Goal: Task Accomplishment & Management: Manage account settings

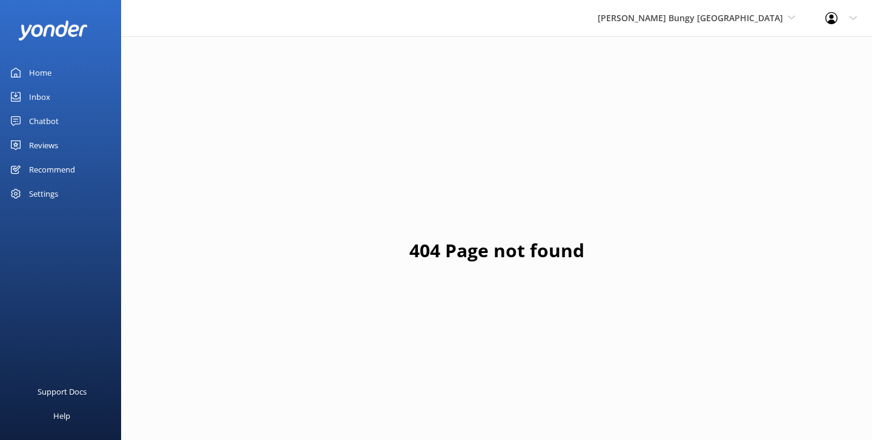
click at [46, 72] on div "Home" at bounding box center [40, 73] width 22 height 24
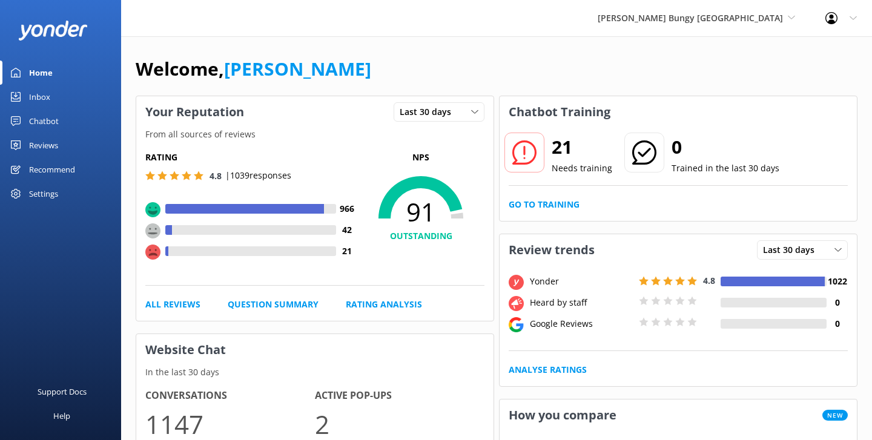
click at [57, 145] on div "Reviews" at bounding box center [43, 145] width 29 height 24
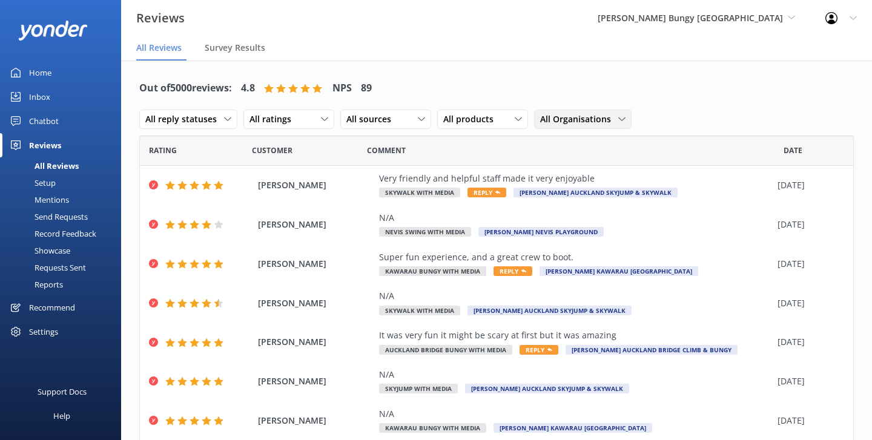
click at [573, 122] on span "All Organisations" at bounding box center [579, 119] width 78 height 13
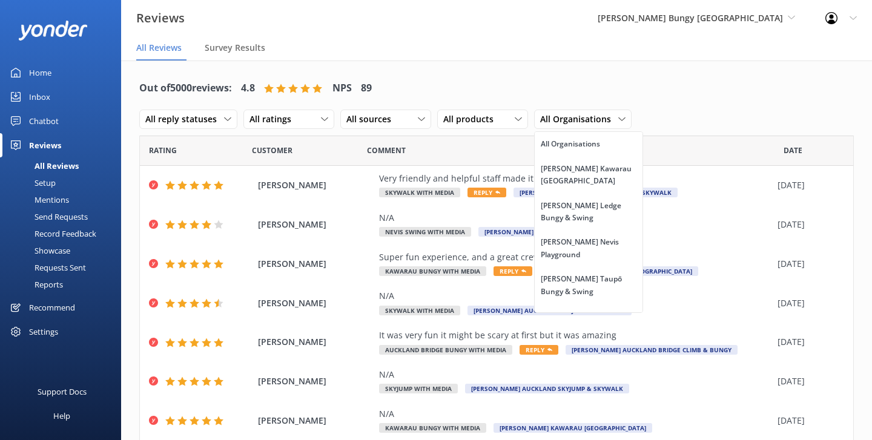
click at [588, 88] on div "Out of 5000 reviews: 4.8 NPS 89 All reply statuses All reply statuses Needs a r…" at bounding box center [496, 104] width 714 height 63
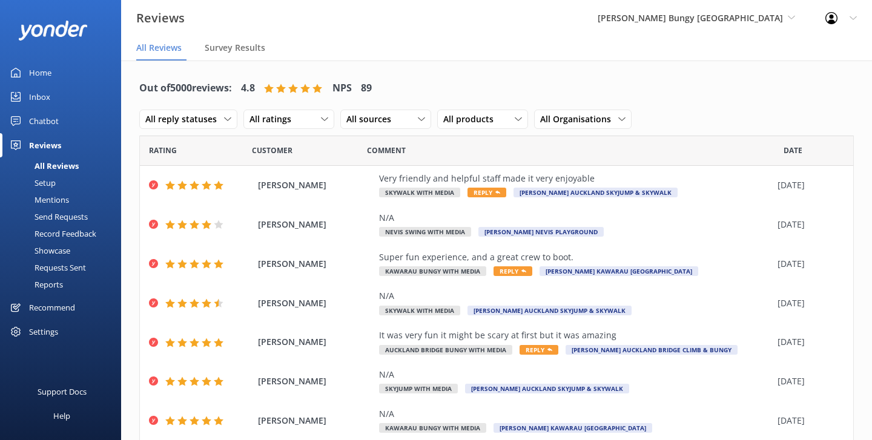
click at [65, 180] on link "Setup" at bounding box center [64, 182] width 114 height 17
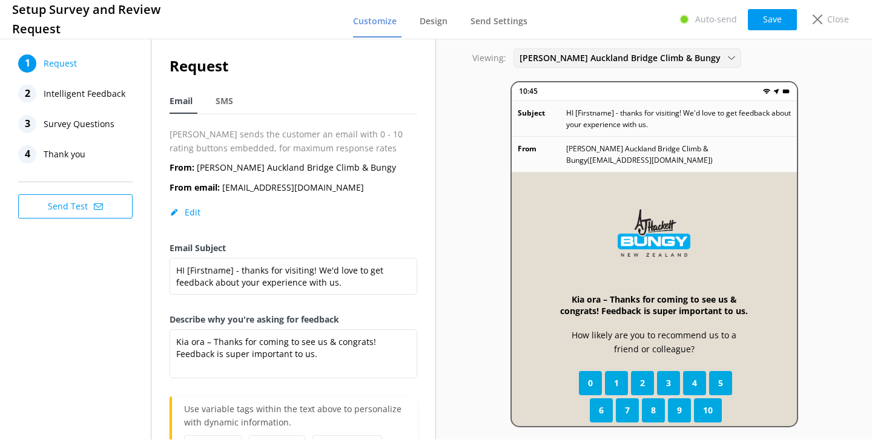
click at [557, 64] on span "AJ Hackett Auckland Bridge Climb & Bungy" at bounding box center [623, 57] width 208 height 13
click at [76, 157] on span "Thank you" at bounding box center [65, 154] width 42 height 18
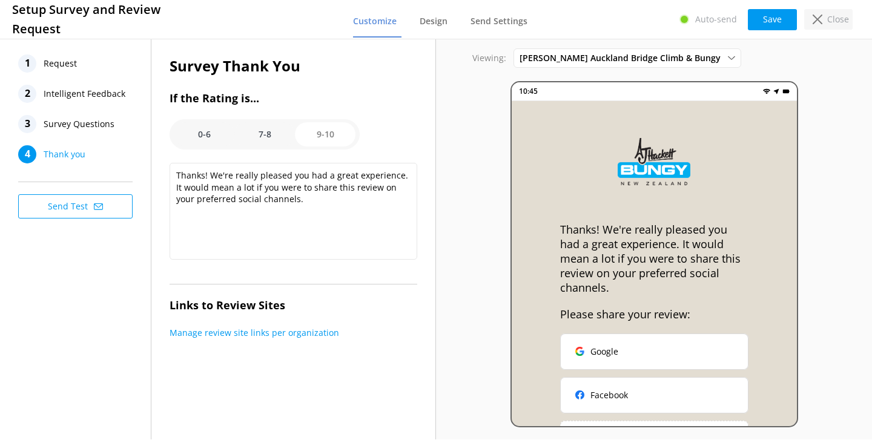
click at [828, 22] on p "Close" at bounding box center [838, 19] width 22 height 13
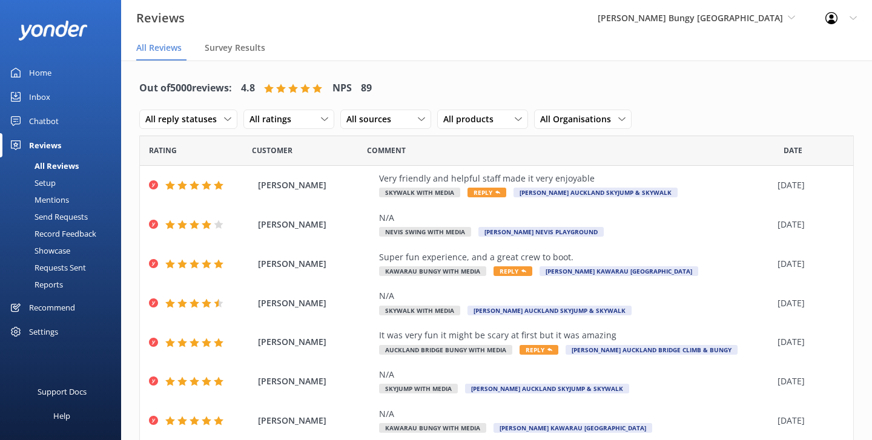
click at [52, 70] on link "Home" at bounding box center [60, 73] width 121 height 24
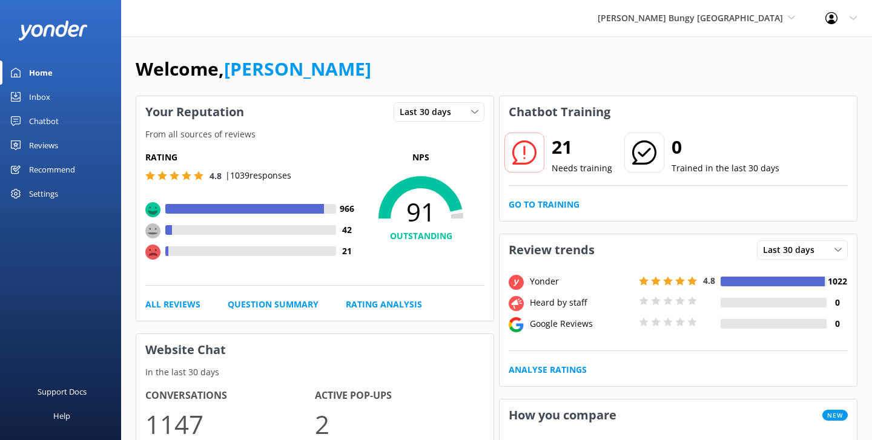
click at [51, 96] on link "Inbox" at bounding box center [60, 97] width 121 height 24
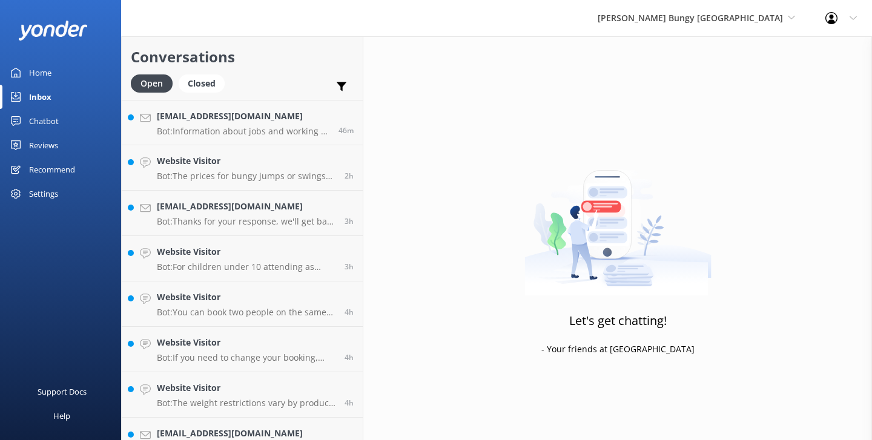
click at [697, 8] on div "AJ Hackett Bungy New Zealand Yonder Zipline Yonder demo Yonder Luxury Suites Yo…" at bounding box center [696, 18] width 228 height 36
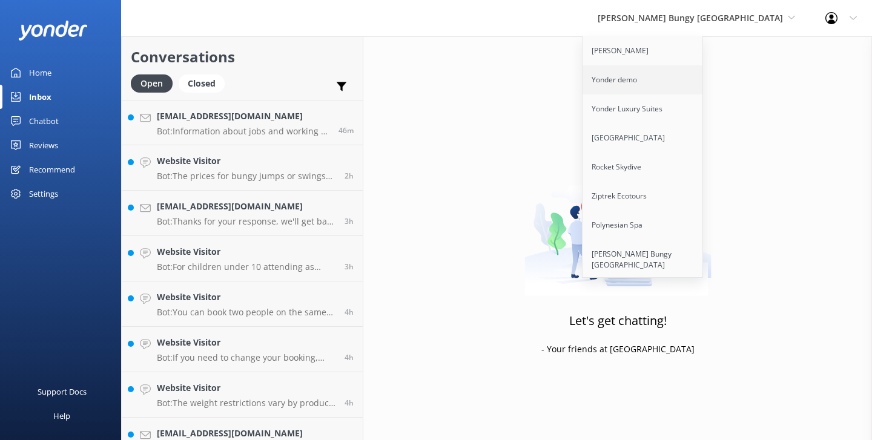
click at [685, 76] on link "Yonder demo" at bounding box center [642, 79] width 121 height 29
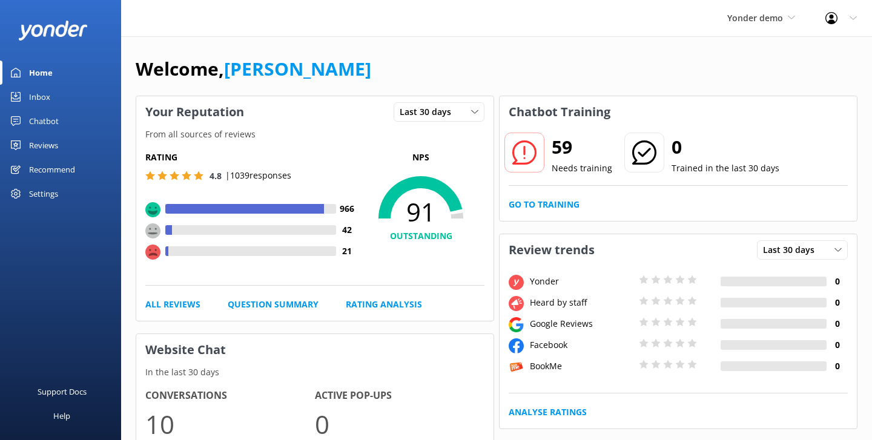
click at [769, 27] on div "Yonder demo Yonder Zipline Yonder demo Yonder Luxury Suites Yonder Holiday Park…" at bounding box center [761, 18] width 98 height 36
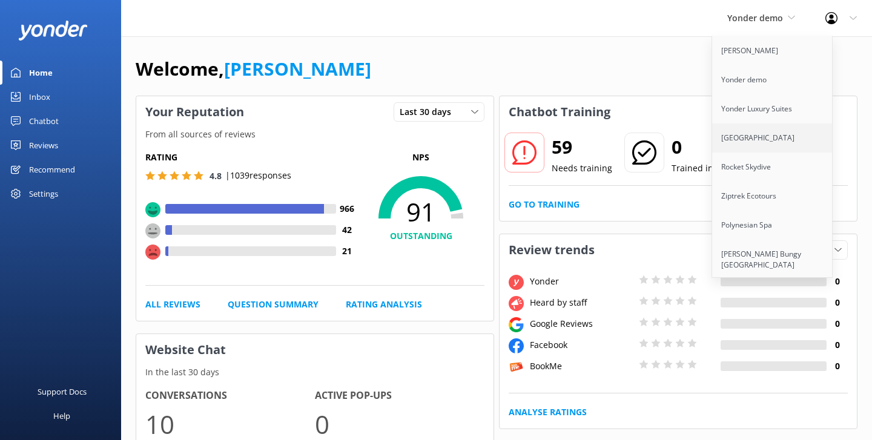
scroll to position [31, 0]
click at [751, 259] on link "Cool Tours Inc" at bounding box center [772, 262] width 121 height 29
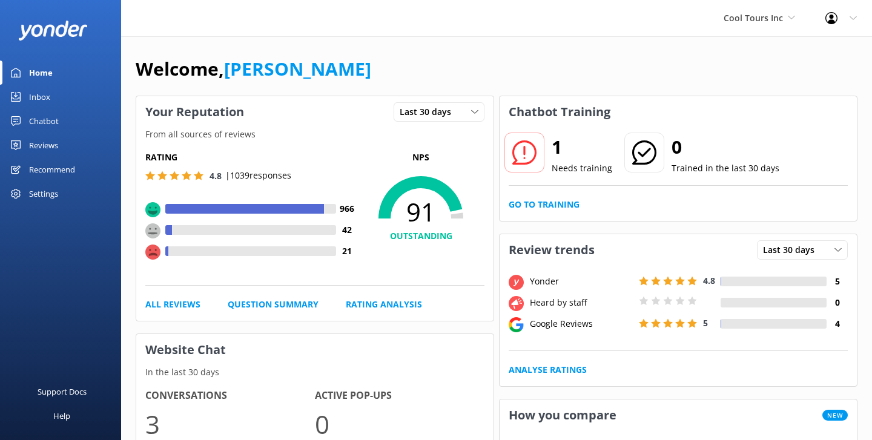
click at [44, 117] on div "Chatbot" at bounding box center [44, 121] width 30 height 24
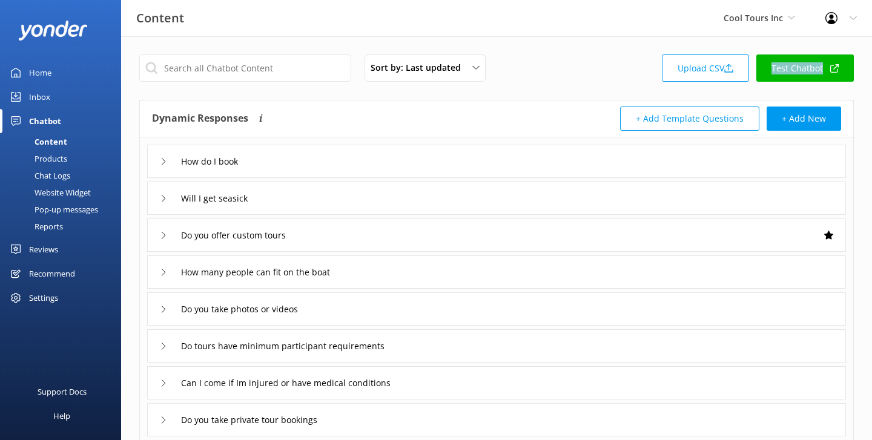
click at [47, 96] on div "Inbox" at bounding box center [39, 97] width 21 height 24
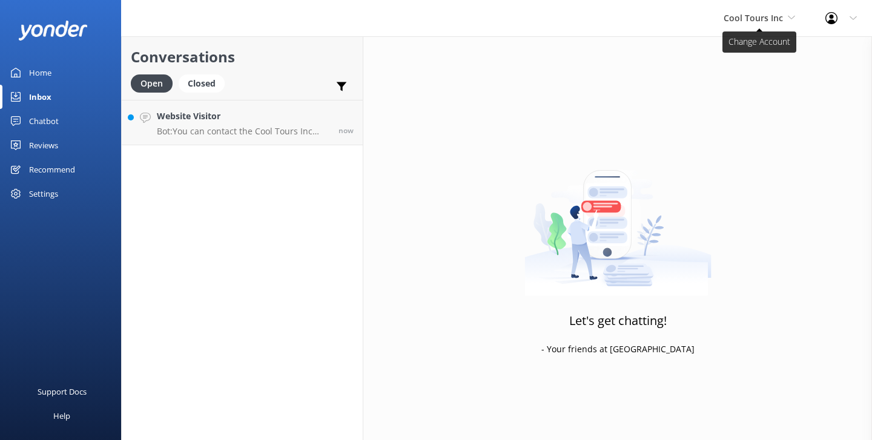
click at [757, 13] on span "Cool Tours Inc" at bounding box center [752, 18] width 59 height 12
click at [766, 23] on span "Cool Tours Inc" at bounding box center [752, 18] width 59 height 12
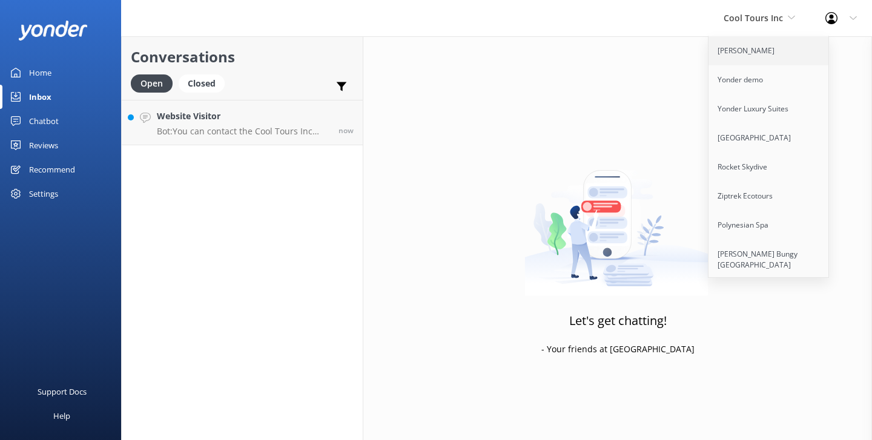
click at [756, 52] on link "[PERSON_NAME]" at bounding box center [768, 50] width 121 height 29
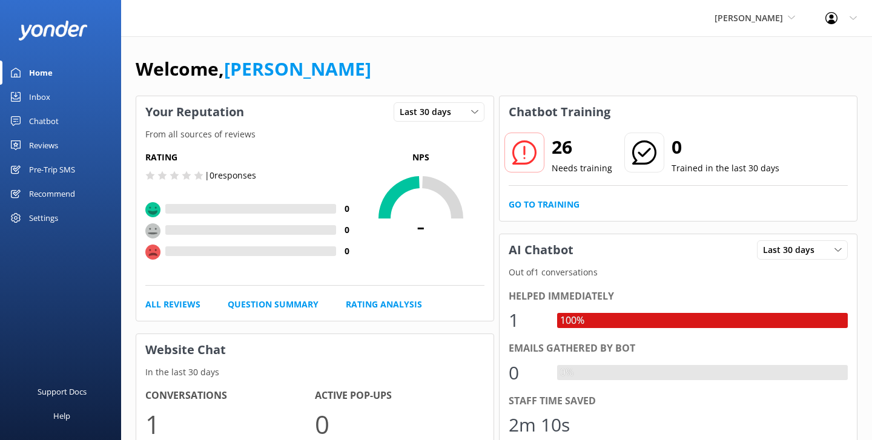
click at [35, 126] on div "Chatbot" at bounding box center [44, 121] width 30 height 24
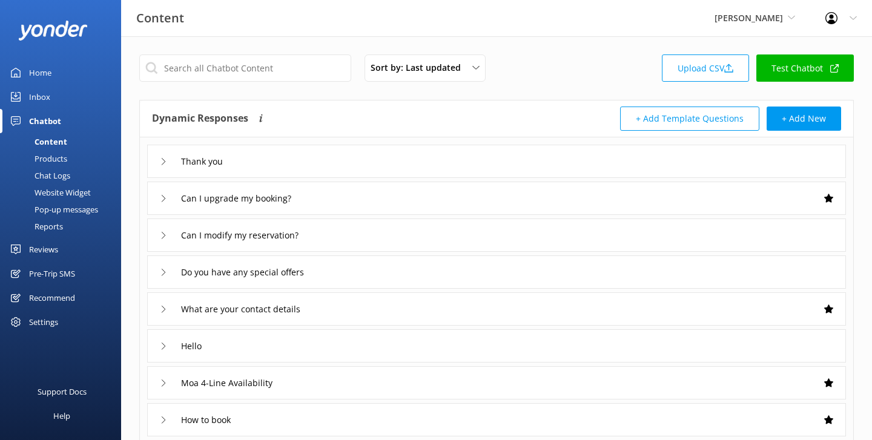
click at [38, 97] on div "Inbox" at bounding box center [39, 97] width 21 height 24
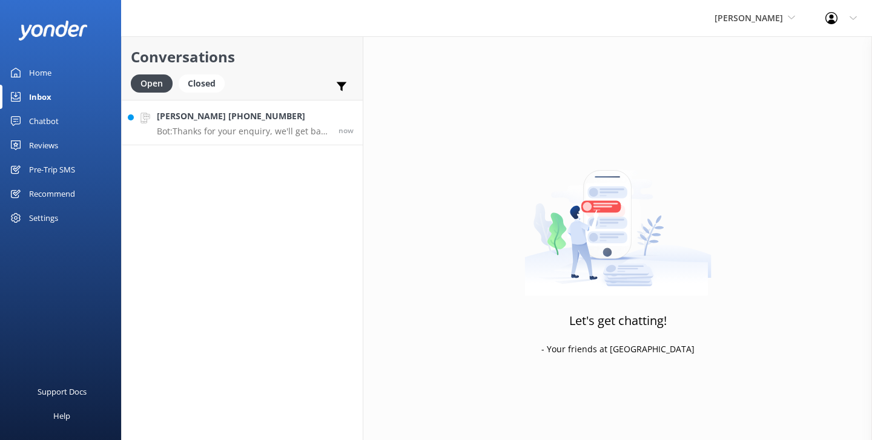
click at [252, 111] on h4 "Danny +13198307718" at bounding box center [243, 116] width 173 height 13
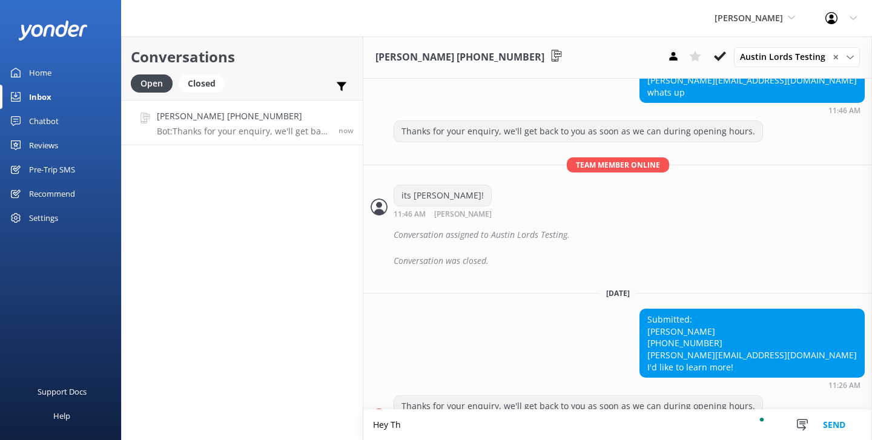
scroll to position [1176, 0]
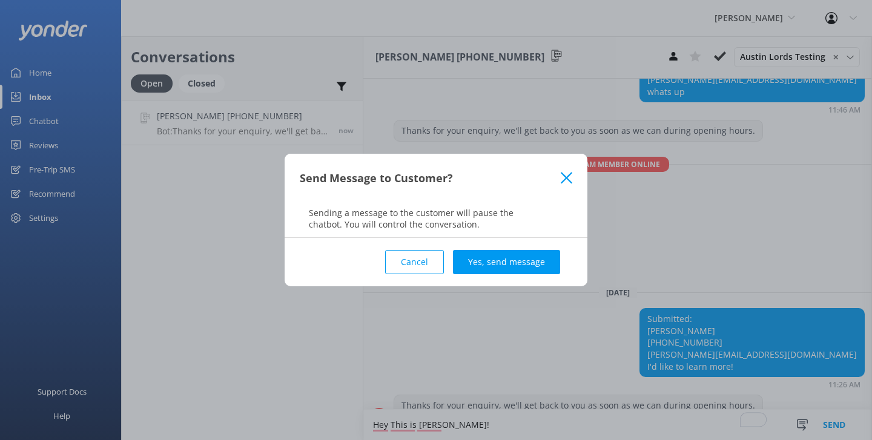
type textarea "Hey This is danny!"
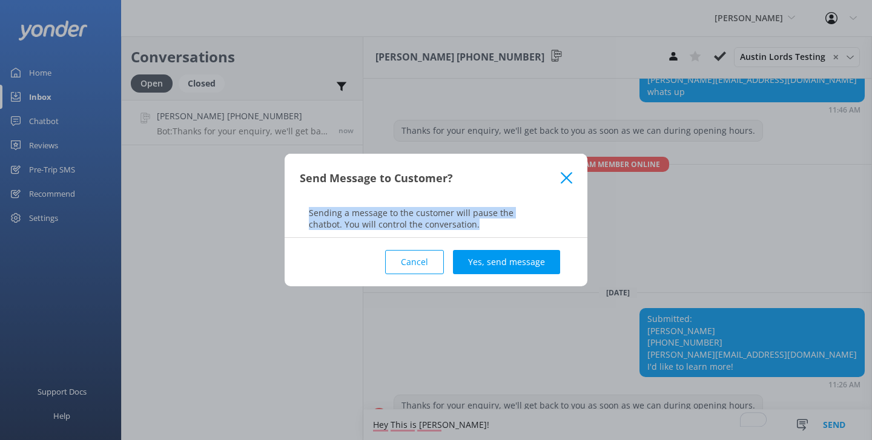
drag, startPoint x: 308, startPoint y: 212, endPoint x: 472, endPoint y: 228, distance: 164.8
click at [472, 228] on p "Sending a message to the customer will pause the chatbot. You will control the …" at bounding box center [436, 218] width 303 height 23
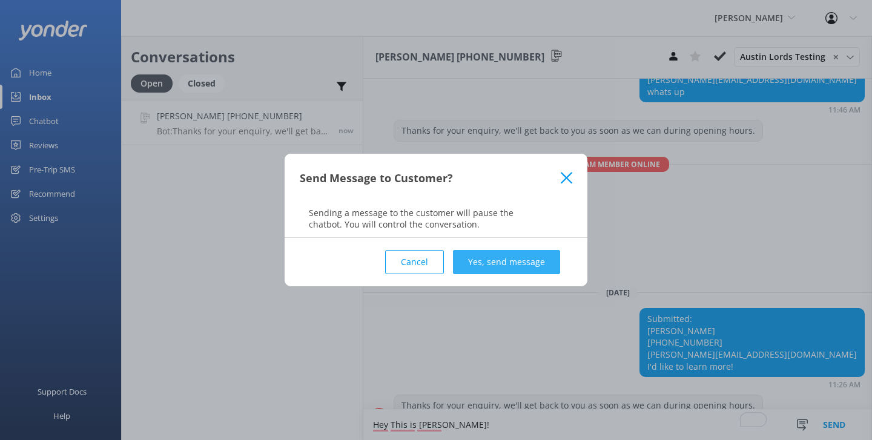
click at [490, 255] on button "Yes, send message" at bounding box center [506, 262] width 107 height 24
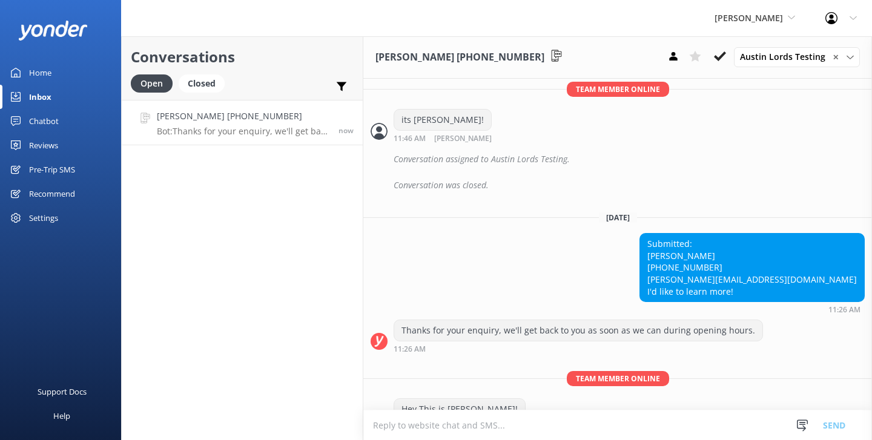
scroll to position [1255, 0]
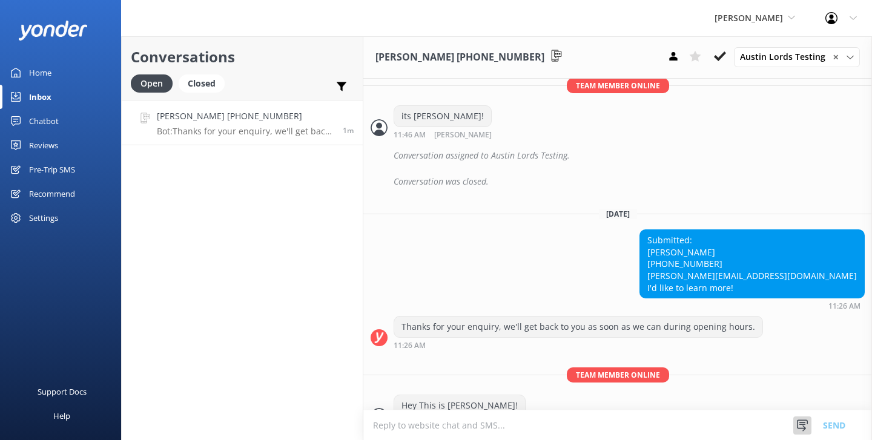
click at [801, 423] on use at bounding box center [802, 426] width 11 height 12
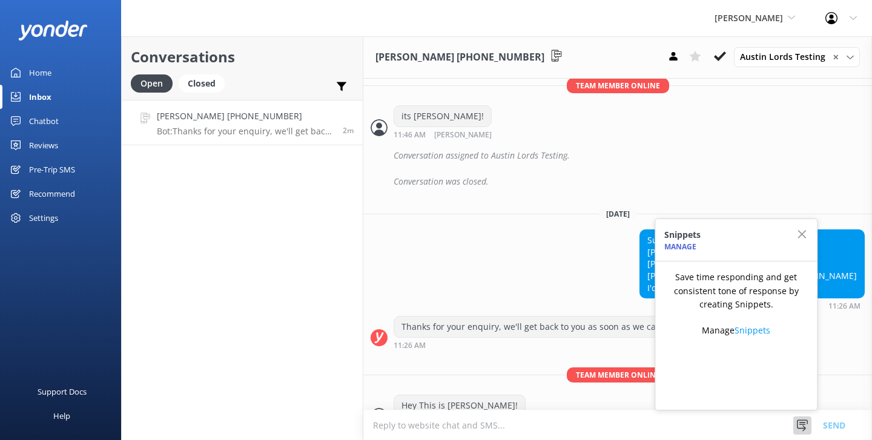
click at [658, 29] on div "Yonder Zipline Yonder Zipline Yonder demo Yonder Luxury Suites Yonder Holiday P…" at bounding box center [436, 18] width 872 height 36
click at [782, 22] on span "[PERSON_NAME]" at bounding box center [748, 18] width 68 height 12
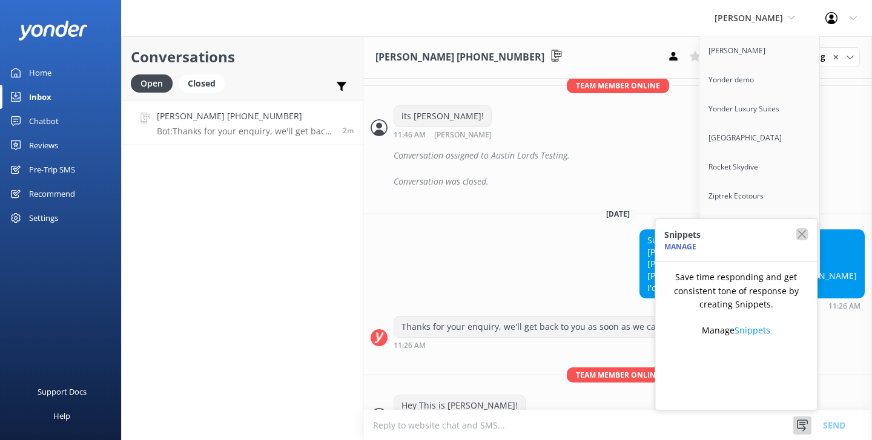
click at [801, 239] on icon "button" at bounding box center [801, 234] width 12 height 12
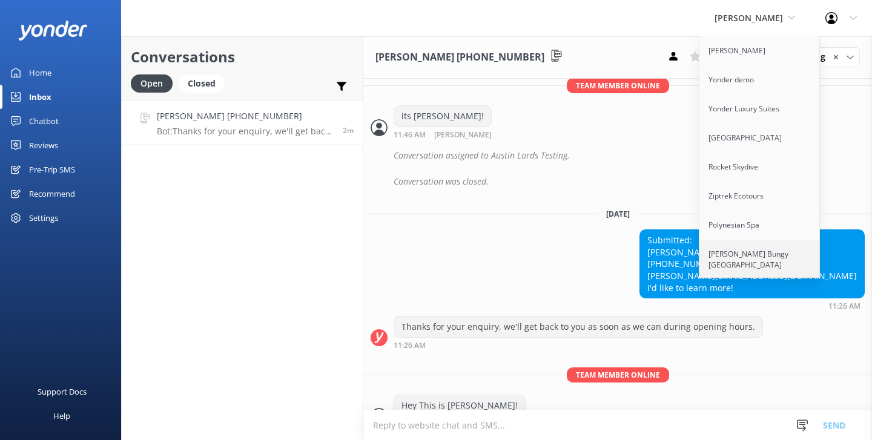
click at [765, 260] on link "[PERSON_NAME] Bungy [GEOGRAPHIC_DATA]" at bounding box center [759, 260] width 121 height 40
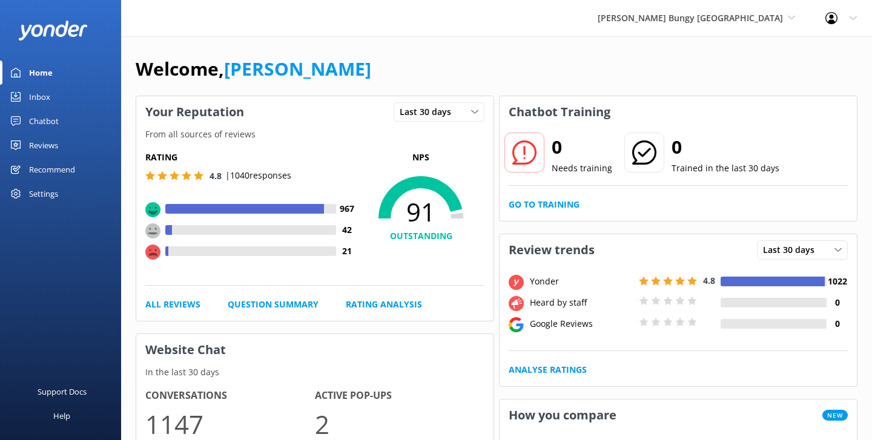
click at [41, 125] on div "Chatbot" at bounding box center [44, 121] width 30 height 24
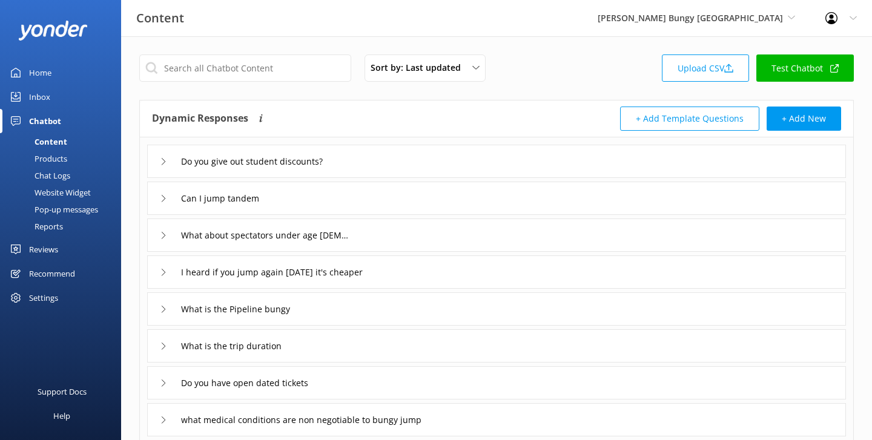
click at [53, 226] on div "Reports" at bounding box center [35, 226] width 56 height 17
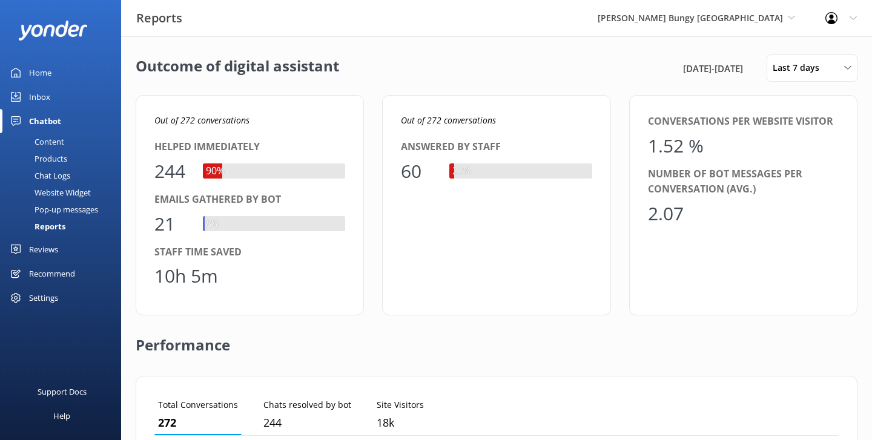
scroll to position [122, 684]
drag, startPoint x: 627, startPoint y: 70, endPoint x: 748, endPoint y: 68, distance: 121.1
click at [748, 68] on div "Outcome of digital assistant 18th Aug 25 - 25th Aug 25 Last 7 days Last 7 days …" at bounding box center [497, 67] width 722 height 27
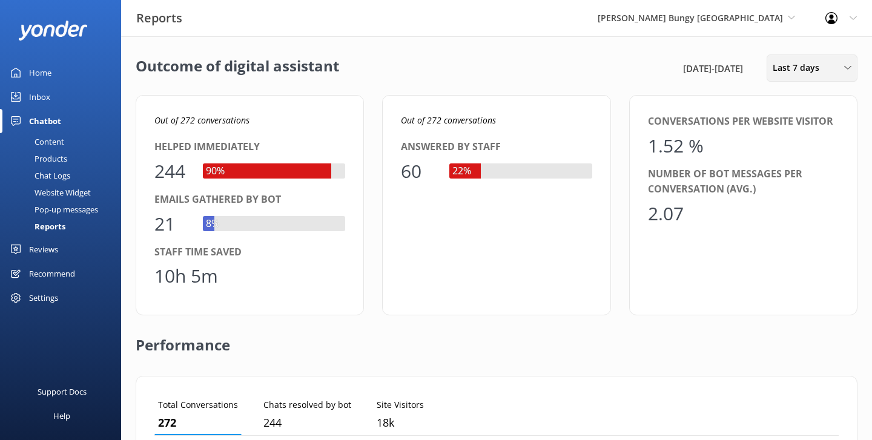
click at [784, 73] on span "Last 7 days" at bounding box center [799, 67] width 54 height 13
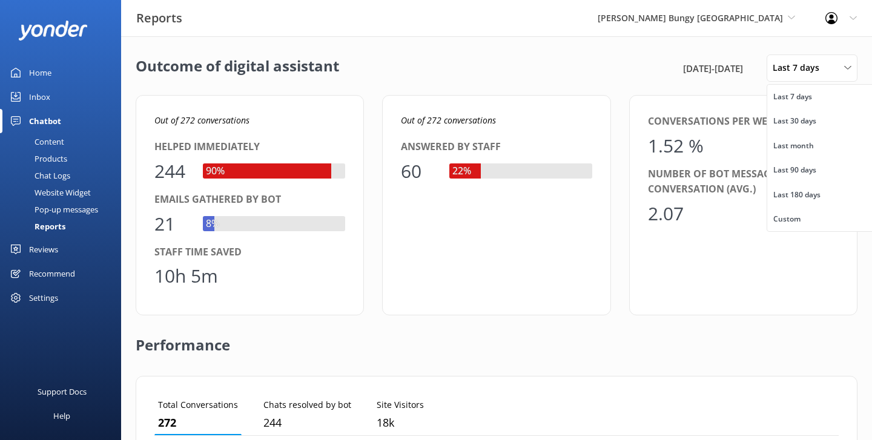
click at [596, 66] on div "Outcome of digital assistant 18th Aug 25 - 25th Aug 25 Last 7 days Last 7 days …" at bounding box center [497, 67] width 722 height 27
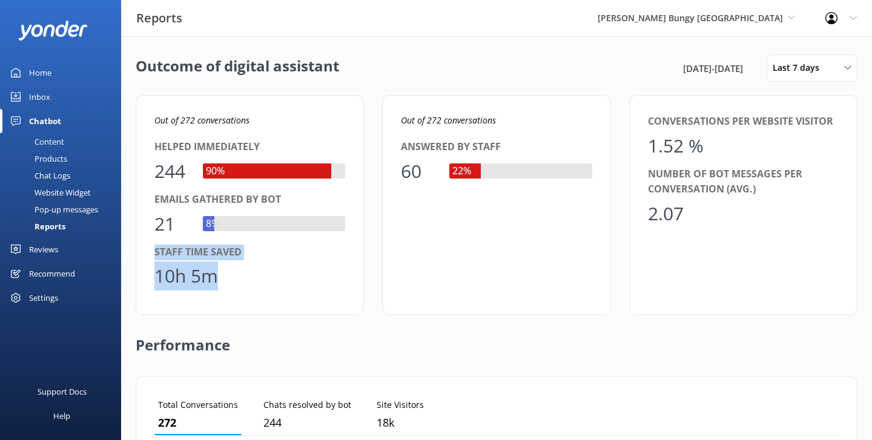
drag, startPoint x: 153, startPoint y: 248, endPoint x: 278, endPoint y: 283, distance: 130.1
click at [278, 283] on div "Out of 272 conversations Helped immediately 244 90% Emails gathered by bot 21 8…" at bounding box center [250, 205] width 228 height 220
click at [278, 283] on div "10h 5m" at bounding box center [249, 276] width 191 height 29
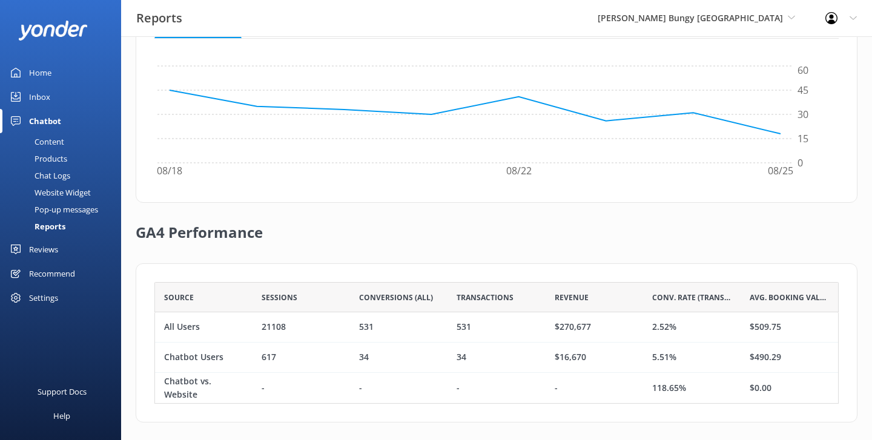
scroll to position [404, 0]
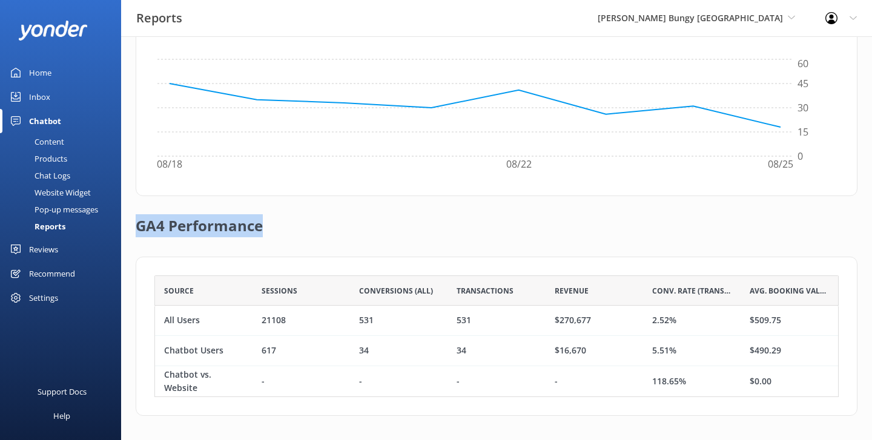
drag, startPoint x: 272, startPoint y: 232, endPoint x: 137, endPoint y: 229, distance: 135.0
click at [137, 229] on div "GA4 Performance" at bounding box center [497, 226] width 722 height 61
click at [212, 222] on h2 "GA4 Performance" at bounding box center [199, 220] width 127 height 48
drag, startPoint x: 217, startPoint y: 323, endPoint x: 159, endPoint y: 321, distance: 58.1
click at [159, 321] on div "All Users" at bounding box center [203, 321] width 97 height 30
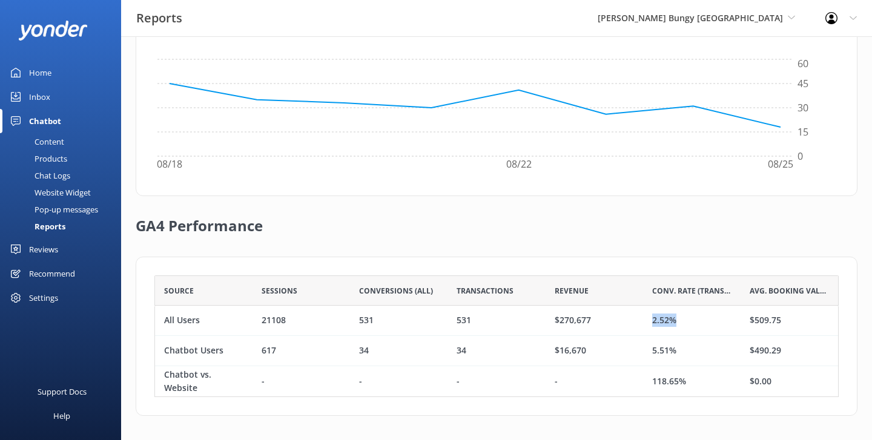
drag, startPoint x: 680, startPoint y: 323, endPoint x: 646, endPoint y: 323, distance: 33.9
click at [646, 323] on div "2.52%" at bounding box center [691, 321] width 97 height 30
click at [642, 291] on div "Revenue" at bounding box center [593, 290] width 97 height 30
drag, startPoint x: 237, startPoint y: 349, endPoint x: 157, endPoint y: 349, distance: 79.9
click at [157, 349] on div "Chatbot Users" at bounding box center [203, 351] width 97 height 30
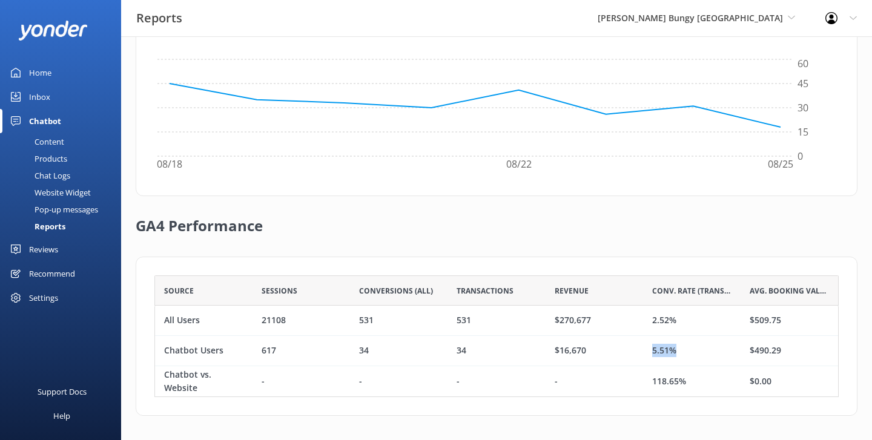
drag, startPoint x: 686, startPoint y: 349, endPoint x: 636, endPoint y: 349, distance: 49.6
click at [636, 349] on div "Chatbot Users 617 34 34 $16,670 5.51% $490.29" at bounding box center [496, 351] width 684 height 30
click at [636, 349] on div "$16,670" at bounding box center [593, 351] width 97 height 30
drag, startPoint x: 699, startPoint y: 385, endPoint x: 634, endPoint y: 385, distance: 64.8
click at [634, 385] on div "Chatbot vs. Website - - - - 118.65% $0.00" at bounding box center [496, 381] width 684 height 30
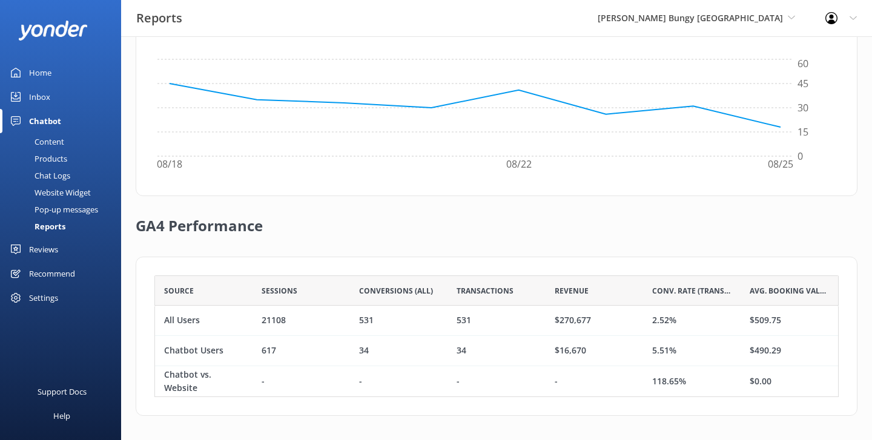
click at [611, 259] on div "Source Sessions Conversions (All) Transactions Revenue Conv. Rate (Transactions…" at bounding box center [497, 336] width 722 height 159
drag, startPoint x: 590, startPoint y: 287, endPoint x: 541, endPoint y: 287, distance: 49.0
click at [541, 287] on div "Source Sessions Conversions (All) Transactions Revenue Conv. Rate (Transactions…" at bounding box center [496, 290] width 684 height 30
drag, startPoint x: 599, startPoint y: 352, endPoint x: 544, endPoint y: 352, distance: 55.1
click at [544, 352] on div "Chatbot Users 617 34 34 $16,670 5.51% $490.29" at bounding box center [496, 351] width 684 height 30
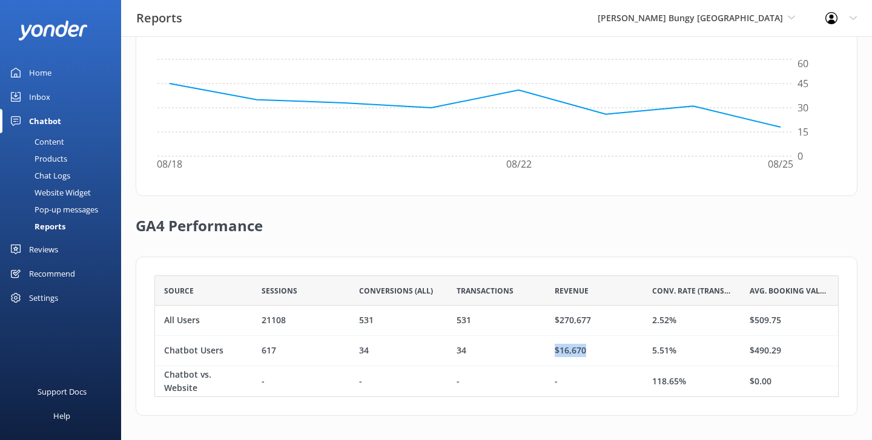
click at [544, 352] on div "34" at bounding box center [495, 351] width 97 height 30
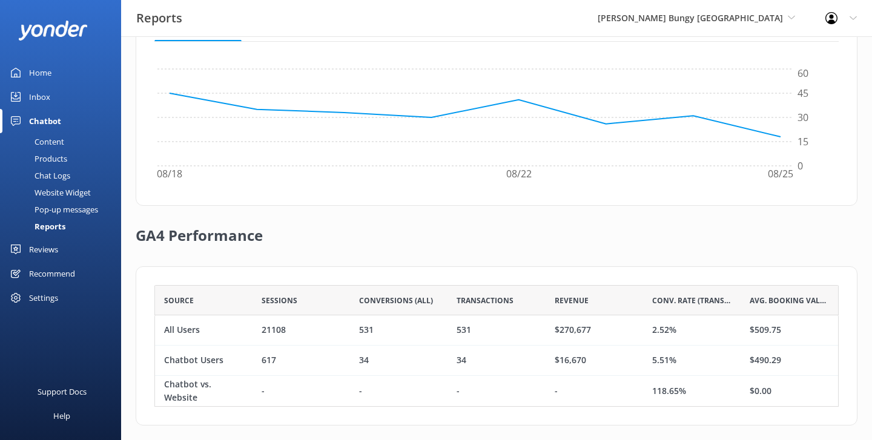
scroll to position [397, 0]
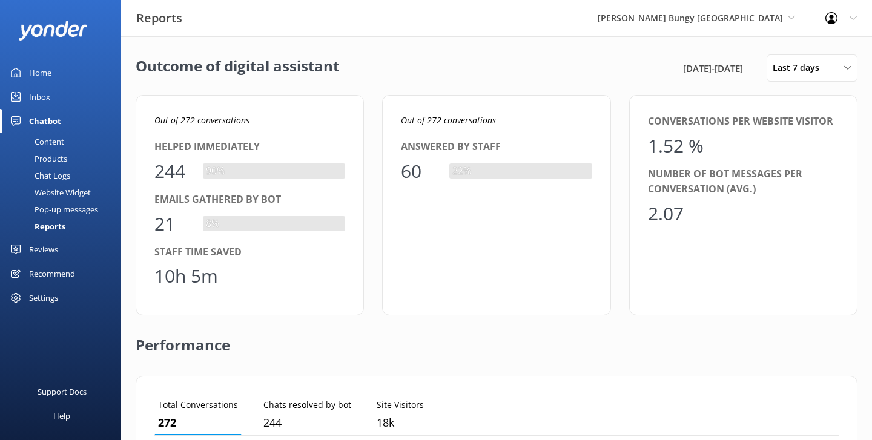
scroll to position [1, 1]
click at [64, 146] on link "Content" at bounding box center [64, 141] width 114 height 17
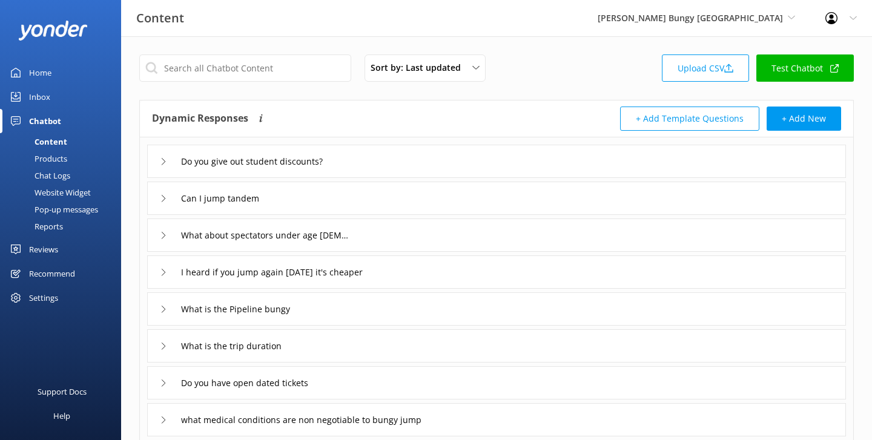
click at [332, 30] on div "Content AJ Hackett Bungy New Zealand Yonder Zipline Yonder demo Yonder Luxury S…" at bounding box center [436, 18] width 872 height 36
click at [416, 28] on div "Content AJ Hackett Bungy New Zealand Yonder Zipline Yonder demo Yonder Luxury S…" at bounding box center [436, 18] width 872 height 36
click at [580, 27] on div "Content AJ Hackett Bungy New Zealand Yonder Zipline Yonder demo Yonder Luxury S…" at bounding box center [436, 18] width 872 height 36
click at [518, 48] on div "Sort by: Last updated Title Last updated Upload CSV Test Chatbot Dynamic Respon…" at bounding box center [496, 352] width 751 height 633
click at [366, 160] on div "Do you give out student discounts?" at bounding box center [496, 161] width 699 height 33
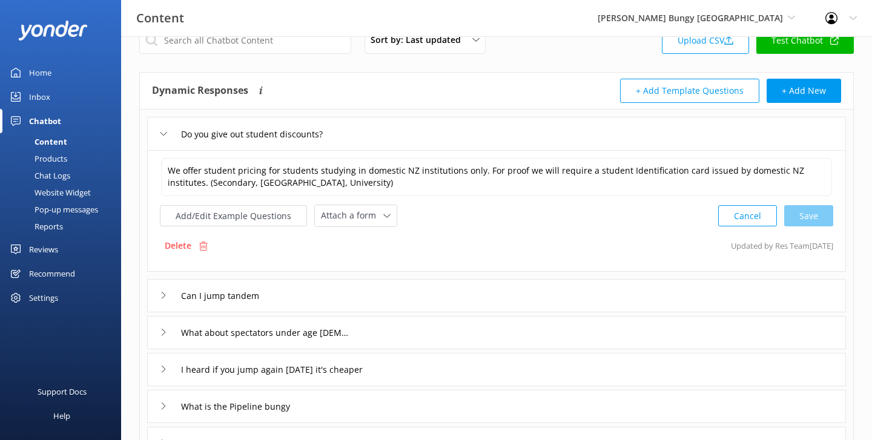
scroll to position [35, 0]
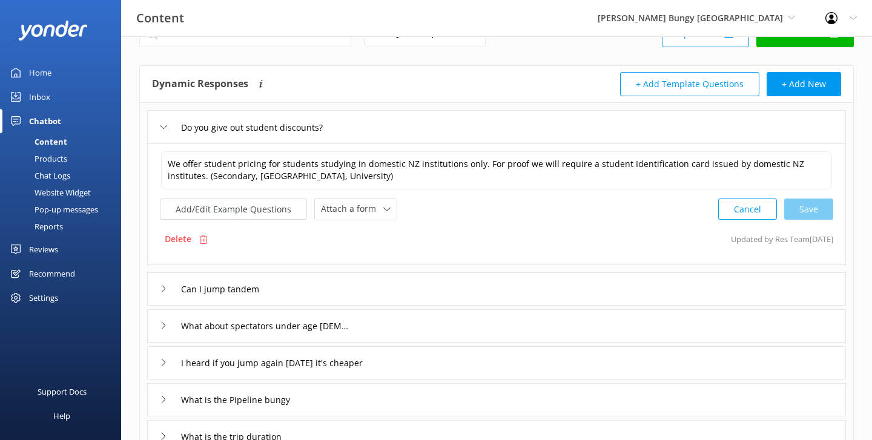
click at [358, 121] on div "Do you give out student discounts?" at bounding box center [496, 126] width 699 height 33
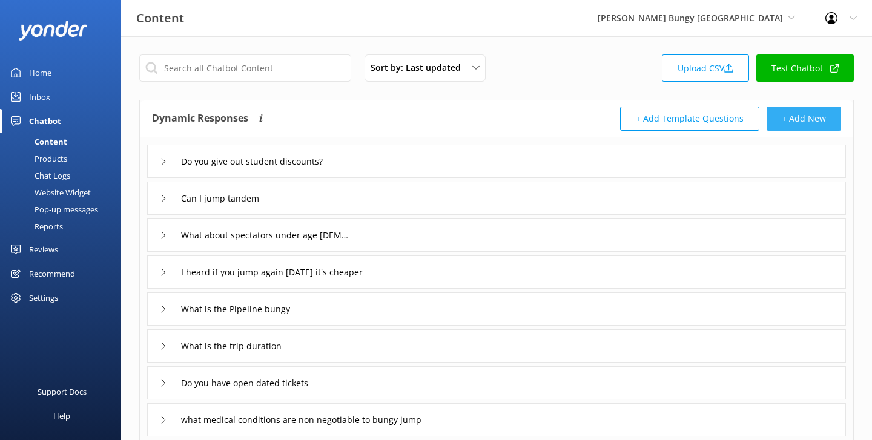
click at [810, 123] on button "+ Add New" at bounding box center [803, 119] width 74 height 24
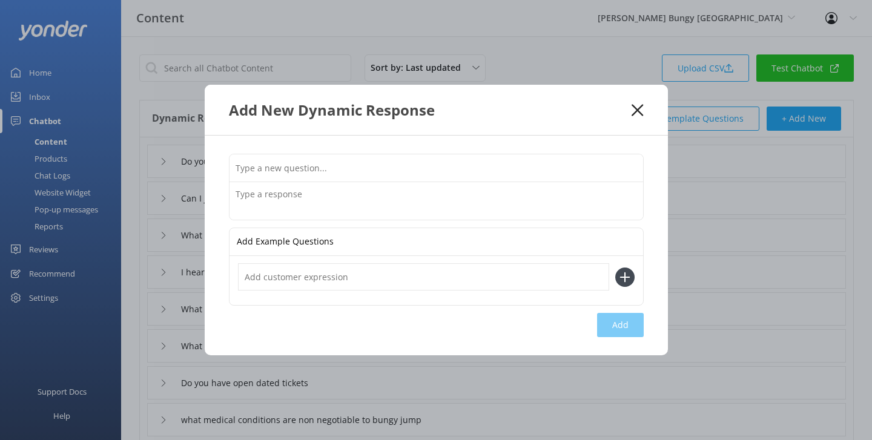
click at [635, 106] on icon at bounding box center [637, 110] width 12 height 12
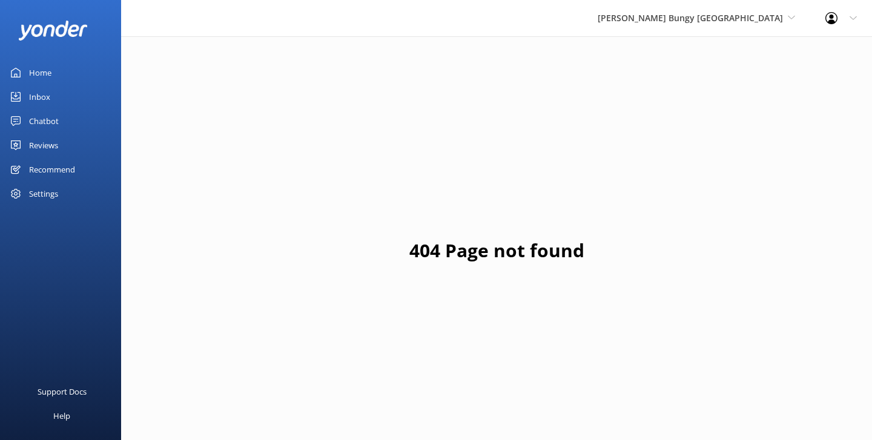
click at [46, 75] on div "Home" at bounding box center [40, 73] width 22 height 24
